Goal: Contribute content: Contribute content

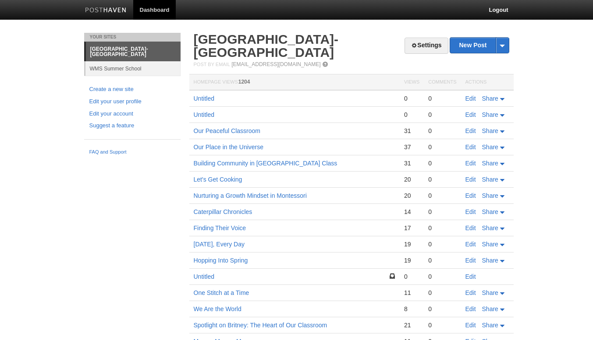
drag, startPoint x: 573, startPoint y: 145, endPoint x: 279, endPoint y: 88, distance: 299.7
click at [573, 145] on body "Dashboard Logout Your Sites Lilac Room- Woodland Montessori School WMS Summer S…" at bounding box center [296, 223] width 593 height 447
click at [209, 98] on link "Untitled" at bounding box center [204, 98] width 21 height 7
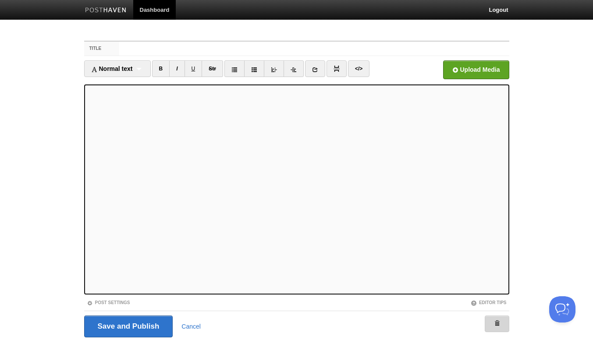
click at [490, 328] on link at bounding box center [497, 324] width 25 height 17
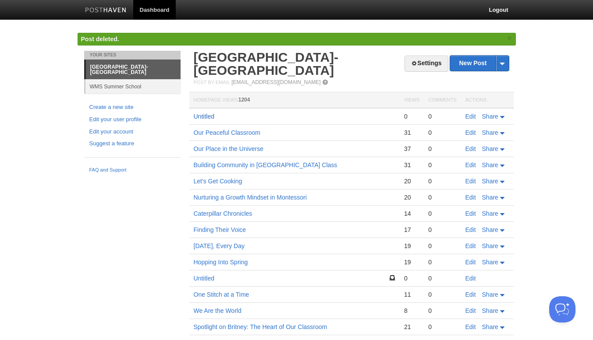
click at [202, 114] on link "Untitled" at bounding box center [204, 116] width 21 height 7
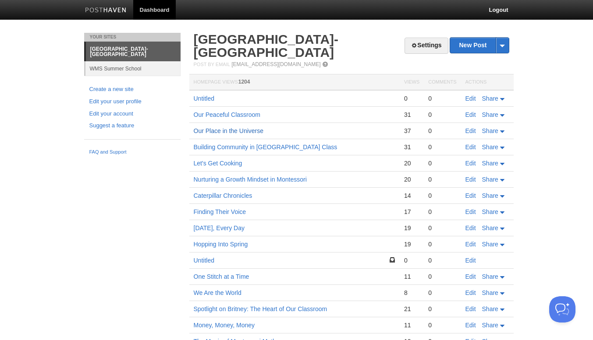
click at [213, 131] on link "Our Place in the Universe" at bounding box center [229, 131] width 70 height 7
click at [201, 114] on link "Our Peaceful Classroom" at bounding box center [227, 114] width 67 height 7
click at [203, 96] on link "Untitled" at bounding box center [204, 98] width 21 height 7
click at [202, 145] on link "Building Community in [GEOGRAPHIC_DATA] Class" at bounding box center [266, 147] width 144 height 7
click at [200, 130] on link "Our Place in the Universe" at bounding box center [229, 131] width 70 height 7
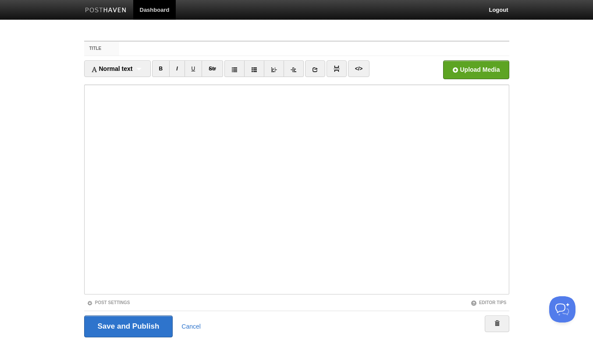
click at [104, 109] on div at bounding box center [298, 323] width 390 height 550
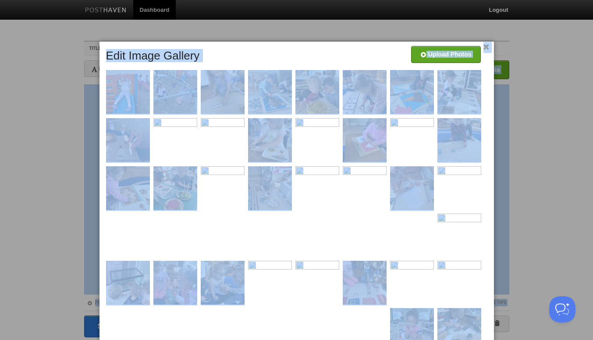
drag, startPoint x: 592, startPoint y: 132, endPoint x: 598, endPoint y: 200, distance: 68.2
click at [592, 200] on html "Dashboard Logout Your Sites Lilac Room- Woodland Montessori School WMS Summer S…" at bounding box center [296, 185] width 593 height 371
click at [553, 159] on div at bounding box center [296, 170] width 593 height 340
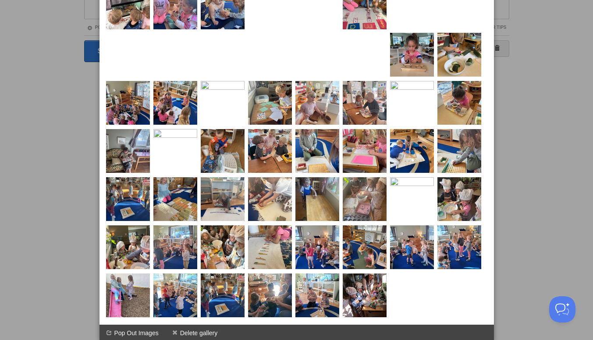
scroll to position [279, 0]
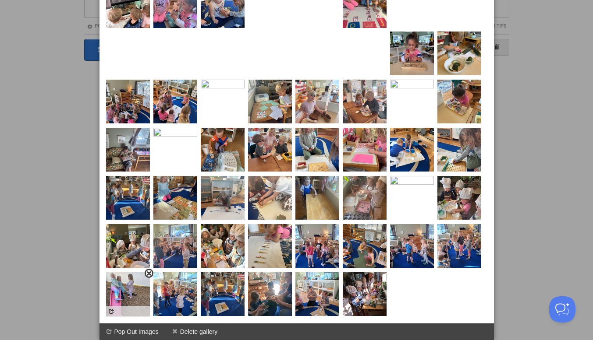
click at [150, 273] on span at bounding box center [149, 274] width 6 height 6
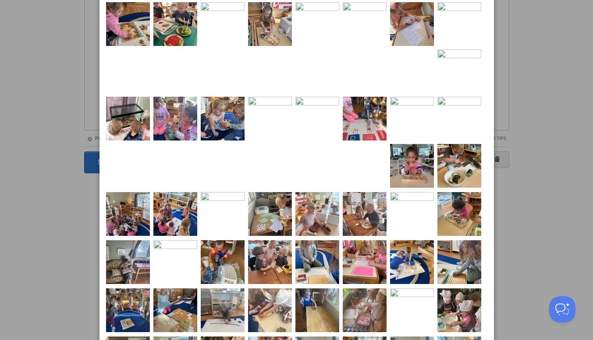
scroll to position [0, 0]
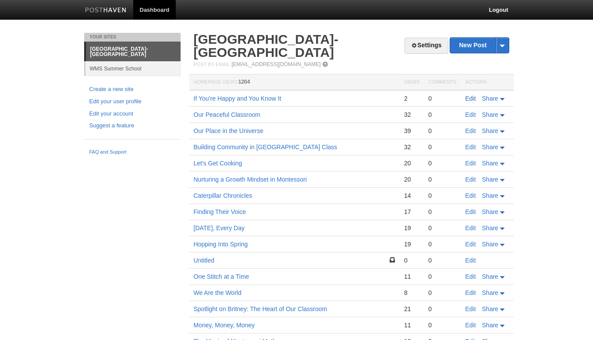
click at [472, 99] on link "Edit" at bounding box center [470, 98] width 11 height 7
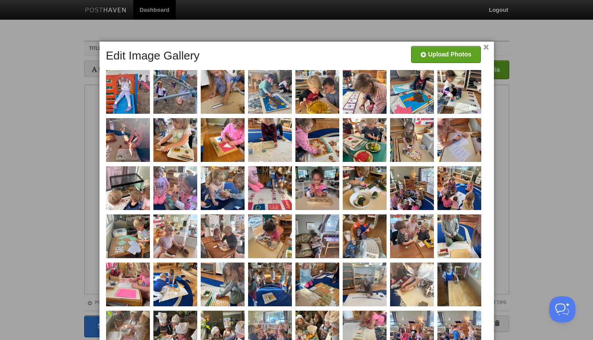
click at [485, 46] on link "×" at bounding box center [486, 47] width 6 height 5
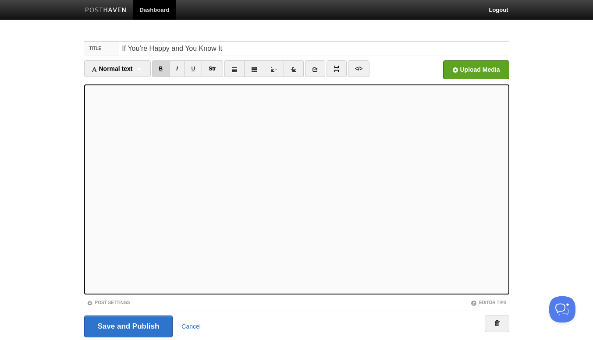
click at [161, 70] on link "B" at bounding box center [161, 68] width 18 height 17
click at [161, 71] on link "B" at bounding box center [161, 68] width 18 height 17
click at [161, 75] on link "B" at bounding box center [161, 68] width 18 height 17
